Goal: Information Seeking & Learning: Compare options

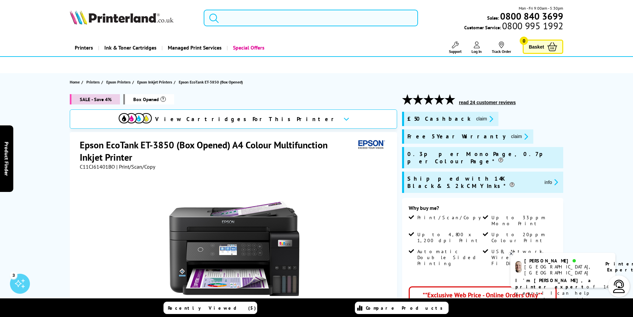
click at [285, 20] on input "search" at bounding box center [311, 18] width 214 height 17
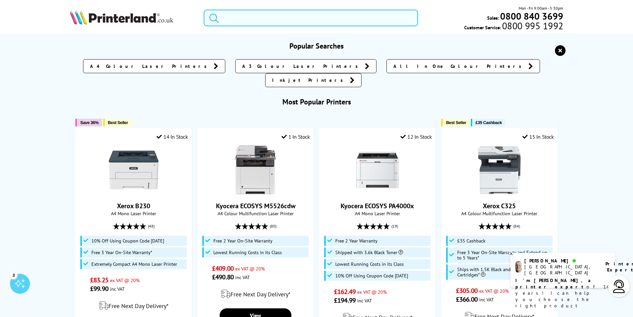
click at [261, 20] on input "search" at bounding box center [311, 18] width 214 height 17
paste input "Kyocera ECOSYS MA2600cwfx"
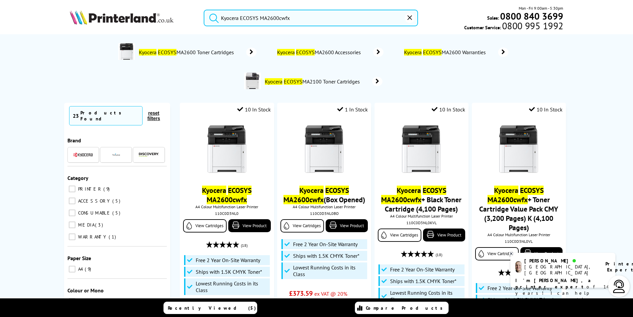
drag, startPoint x: 321, startPoint y: 20, endPoint x: 169, endPoint y: 13, distance: 152.4
click at [291, 17] on input "Kyocera ECOSYS MA2600cwfx" at bounding box center [311, 18] width 214 height 17
drag, startPoint x: 299, startPoint y: 19, endPoint x: 221, endPoint y: 13, distance: 79.0
click at [221, 13] on form "Kyocera ECOSYS MA2600cwfx" at bounding box center [311, 18] width 214 height 17
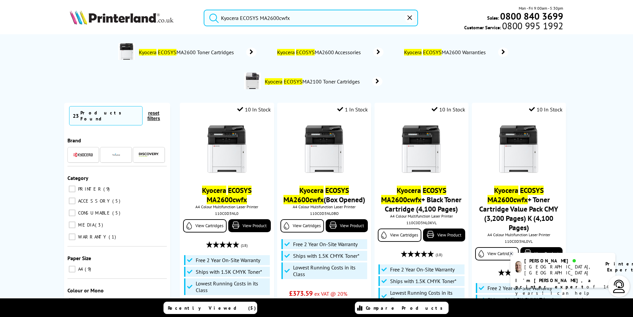
paste input "Xerox VersaLink C325"
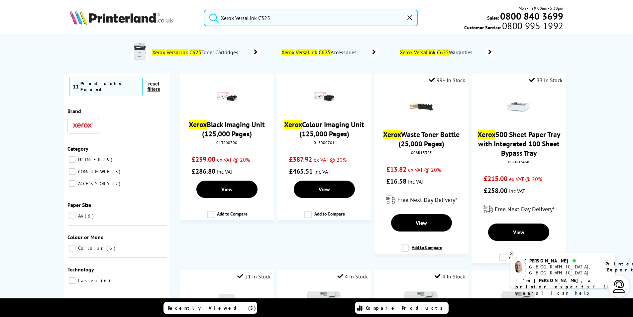
type input "Xerox VersaLink C325"
click at [69, 156] on input "PRINTER 6" at bounding box center [72, 159] width 7 height 7
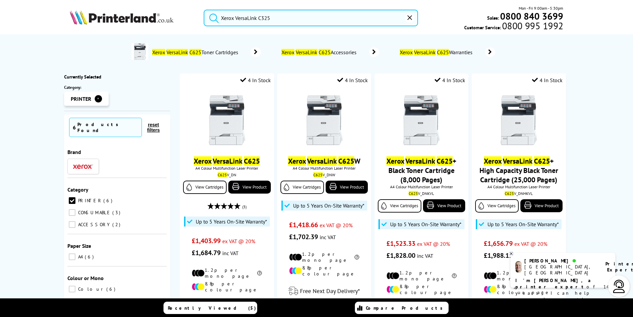
click at [411, 19] on icon "reset" at bounding box center [409, 17] width 5 height 5
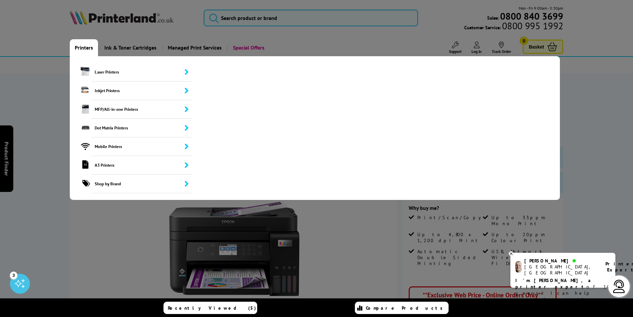
click at [83, 48] on link "Printers" at bounding box center [84, 47] width 28 height 17
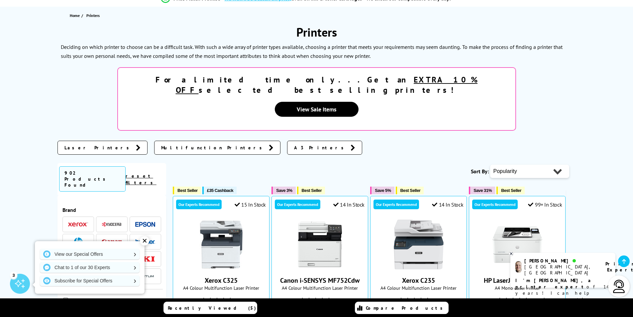
click at [83, 144] on span "Laser Printers" at bounding box center [98, 147] width 68 height 7
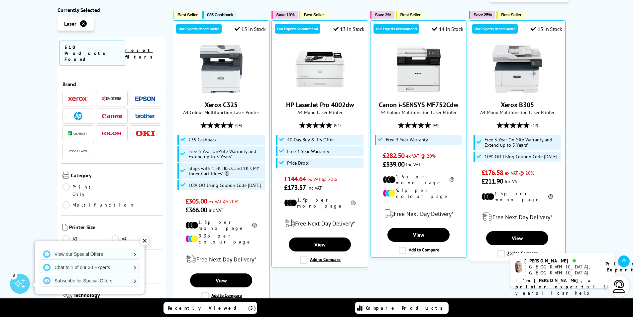
scroll to position [266, 0]
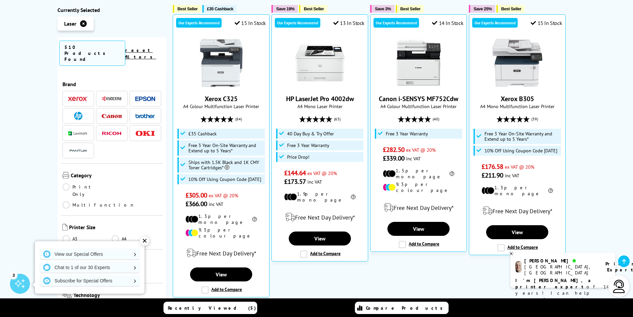
click at [114, 235] on link "A4" at bounding box center [137, 238] width 50 height 7
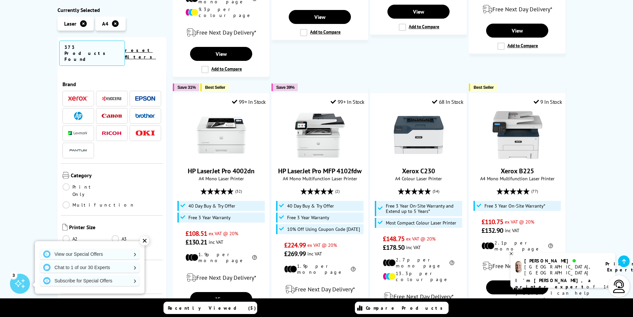
scroll to position [399, 0]
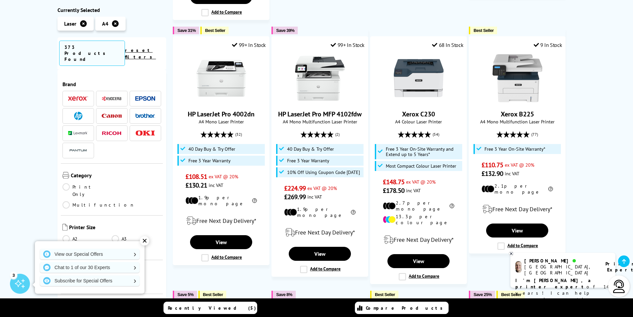
click at [144, 240] on div "✕" at bounding box center [144, 240] width 9 height 9
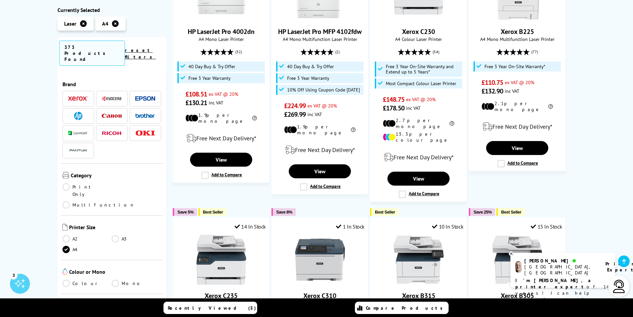
scroll to position [499, 0]
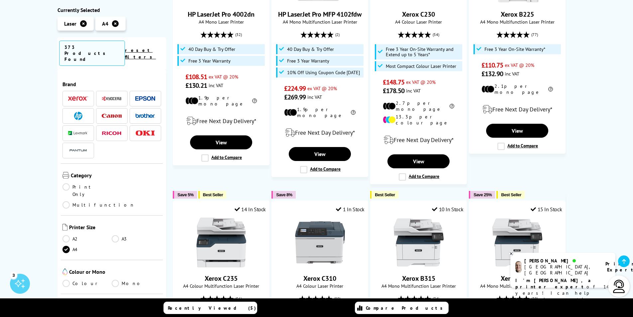
click at [66, 280] on link "Colour" at bounding box center [87, 283] width 50 height 7
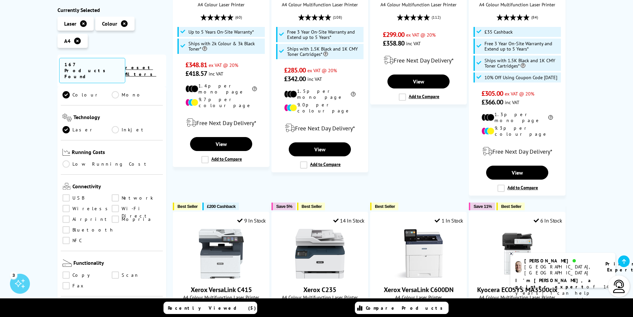
scroll to position [199, 0]
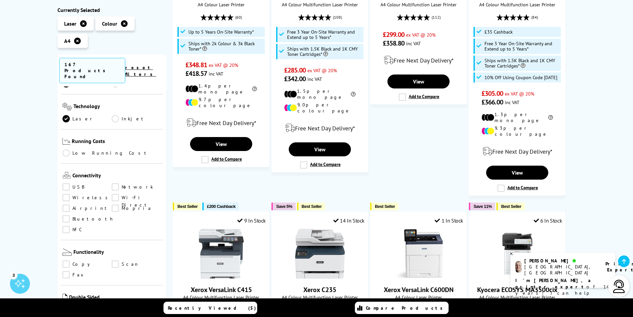
click at [67, 149] on link "Low Running Cost" at bounding box center [111, 152] width 99 height 7
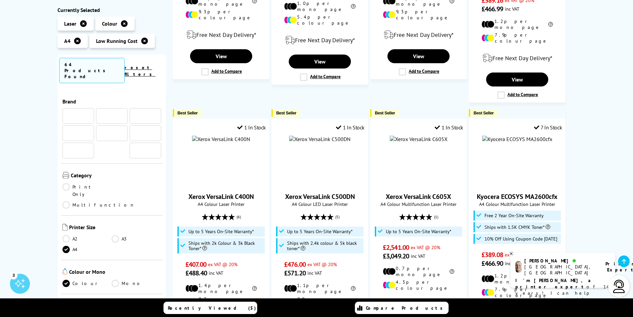
scroll to position [199, 0]
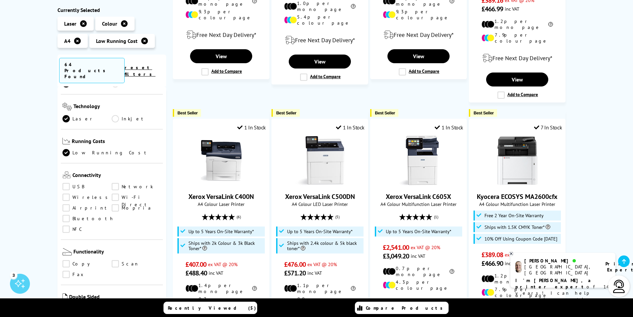
click at [65, 183] on link "USB" at bounding box center [87, 186] width 50 height 7
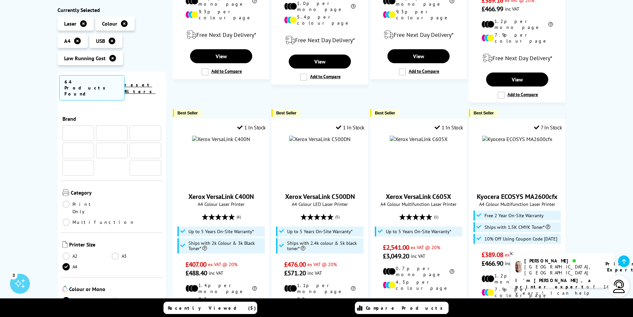
scroll to position [199, 0]
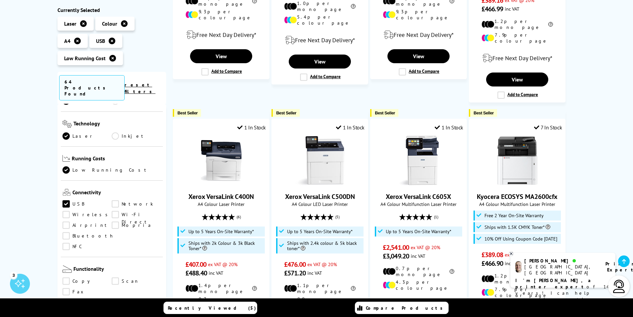
click at [65, 211] on link "Wireless" at bounding box center [87, 214] width 50 height 7
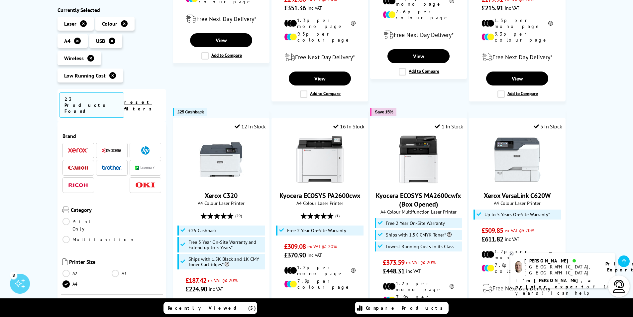
scroll to position [199, 0]
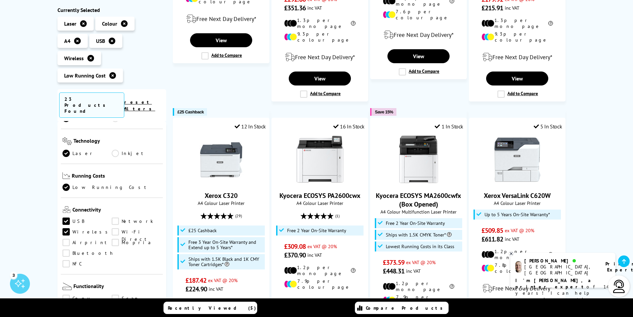
click at [66, 239] on link "Airprint" at bounding box center [87, 242] width 50 height 7
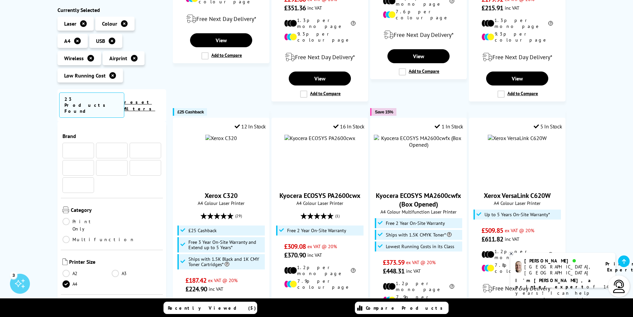
scroll to position [199, 0]
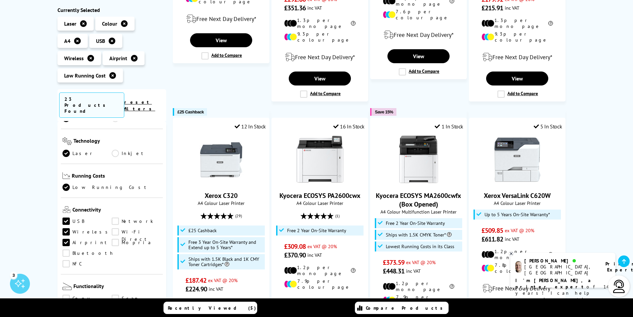
click at [113, 228] on link "Wi-Fi Direct" at bounding box center [137, 231] width 50 height 7
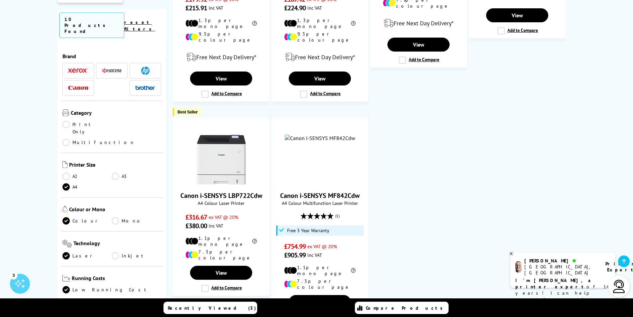
scroll to position [199, 0]
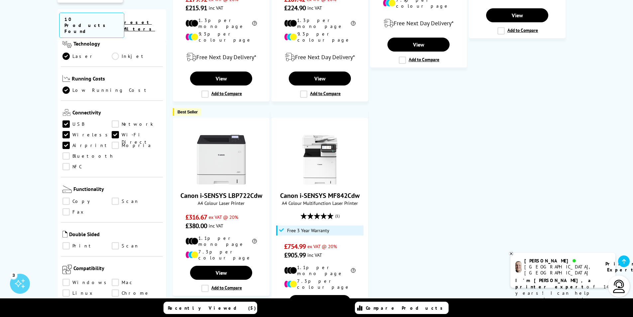
click at [116, 120] on link "Network" at bounding box center [137, 123] width 50 height 7
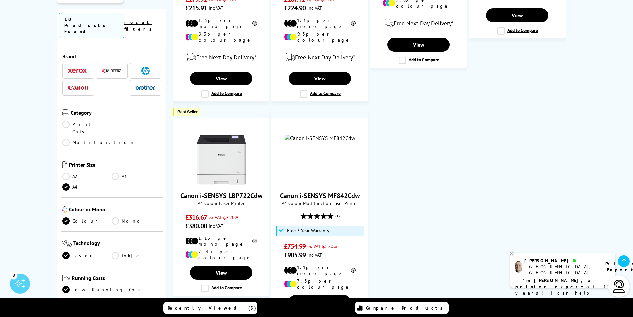
scroll to position [199, 0]
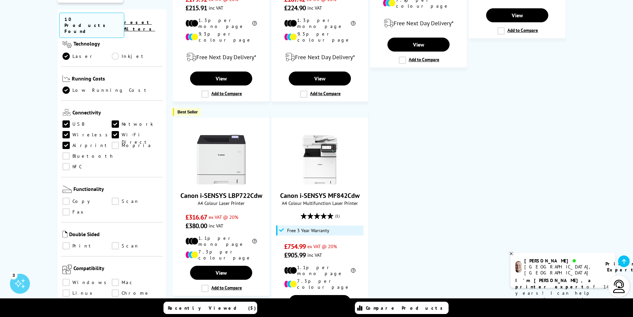
click at [65, 242] on link "Print" at bounding box center [87, 245] width 50 height 7
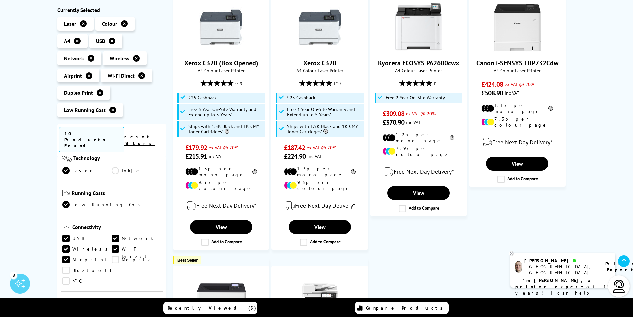
scroll to position [465, 0]
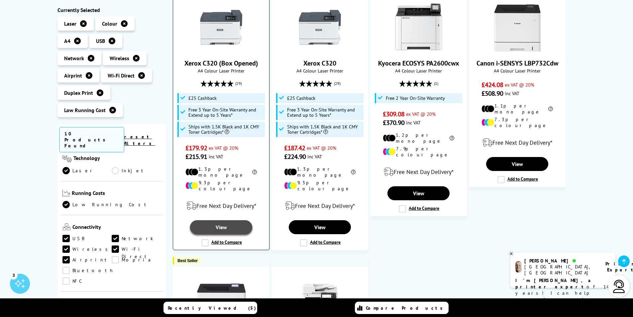
click at [211, 220] on link "View" at bounding box center [221, 227] width 62 height 14
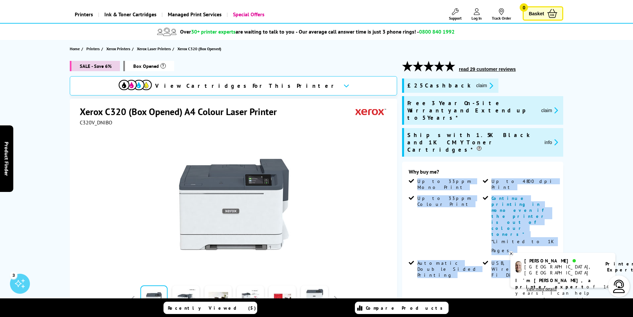
drag, startPoint x: 0, startPoint y: 0, endPoint x: 516, endPoint y: 208, distance: 556.3
click at [516, 208] on ul "Up to 33ppm Mono Print Up to 4800 dpi Print Up to 33ppm Colour Print Continue p…" at bounding box center [483, 230] width 148 height 105
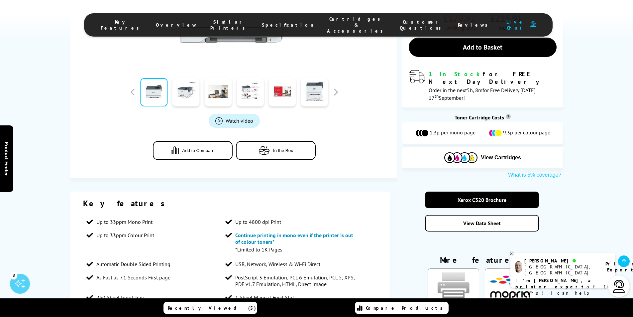
scroll to position [332, 0]
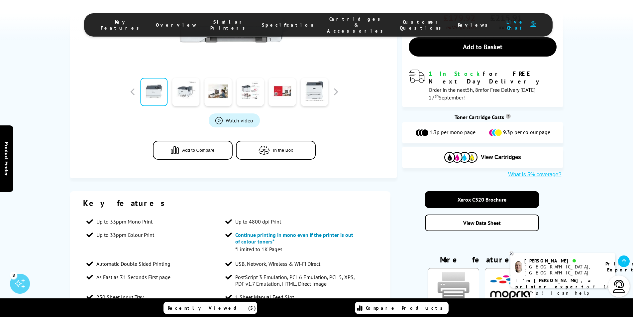
click at [446, 268] on img "KeyFeatureModal85" at bounding box center [453, 289] width 51 height 43
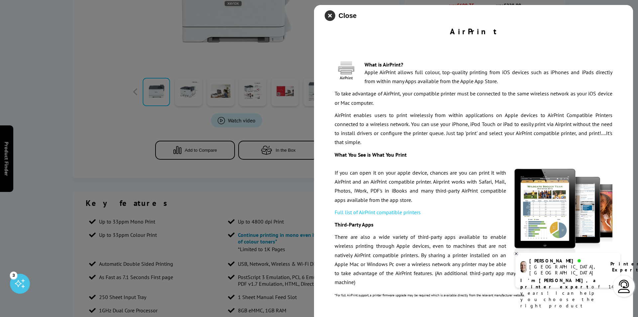
click at [333, 18] on icon "close modal" at bounding box center [330, 15] width 11 height 11
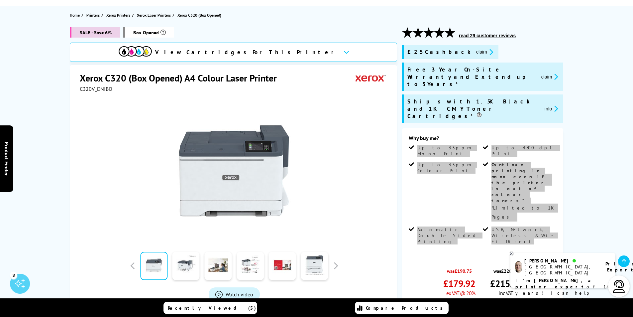
scroll to position [66, 0]
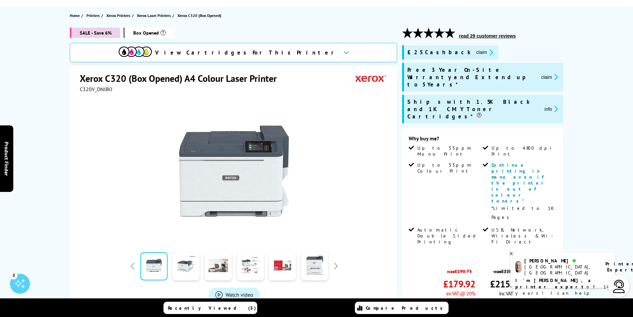
scroll to position [0, 0]
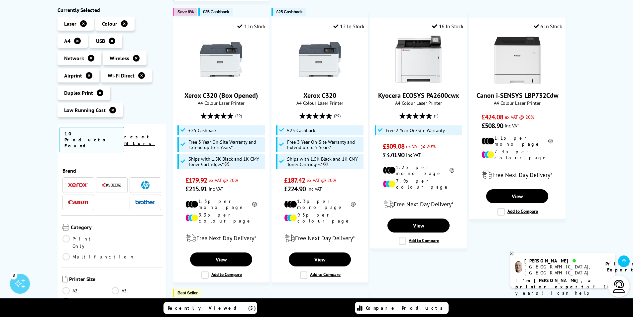
scroll to position [439, 0]
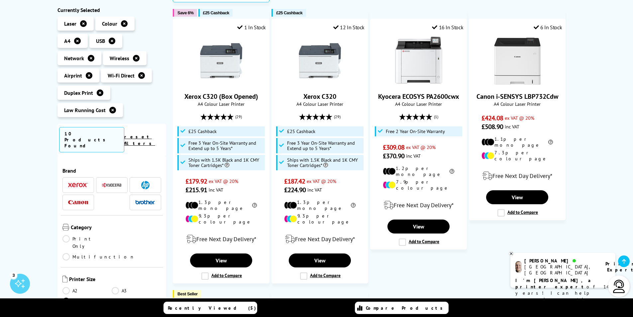
click at [90, 75] on icon at bounding box center [89, 75] width 7 height 7
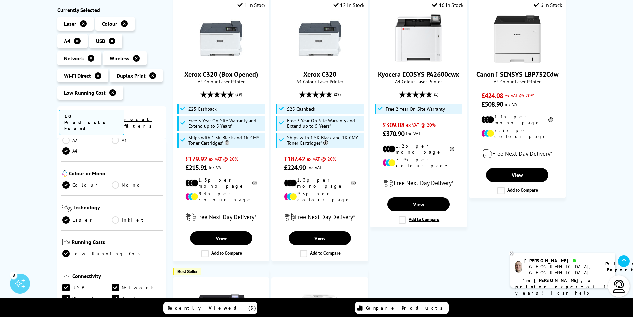
scroll to position [166, 0]
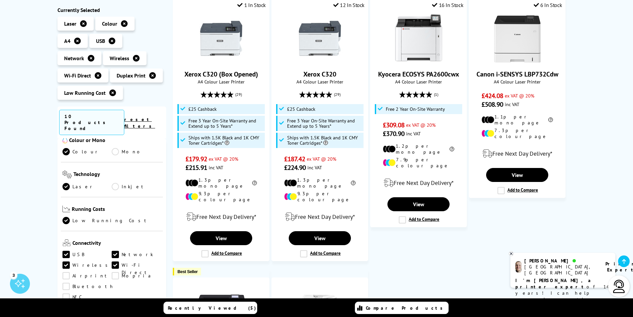
click at [67, 272] on link "Airprint" at bounding box center [87, 275] width 50 height 7
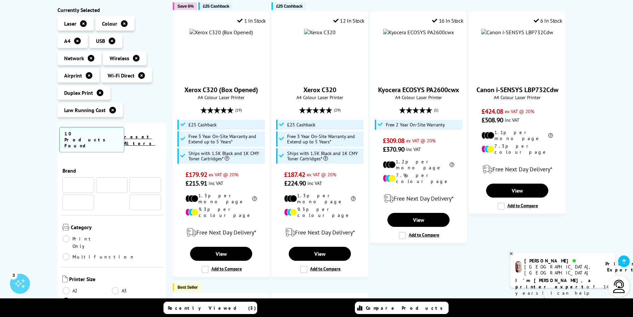
scroll to position [166, 0]
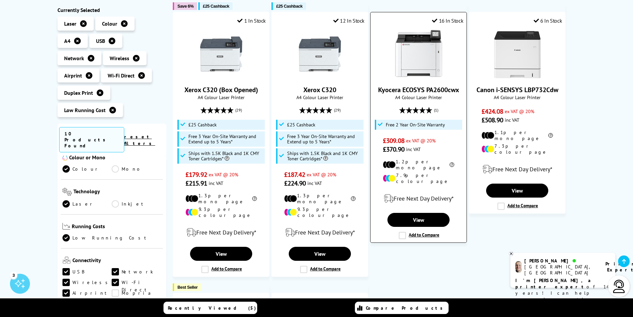
click at [411, 85] on link "Kyocera ECOSYS PA2600cwx" at bounding box center [418, 89] width 81 height 9
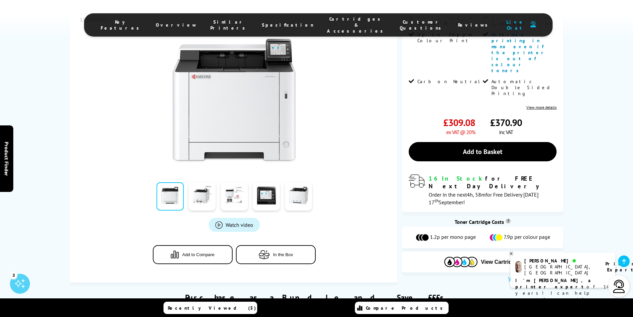
scroll to position [133, 0]
